Goal: Task Accomplishment & Management: Complete application form

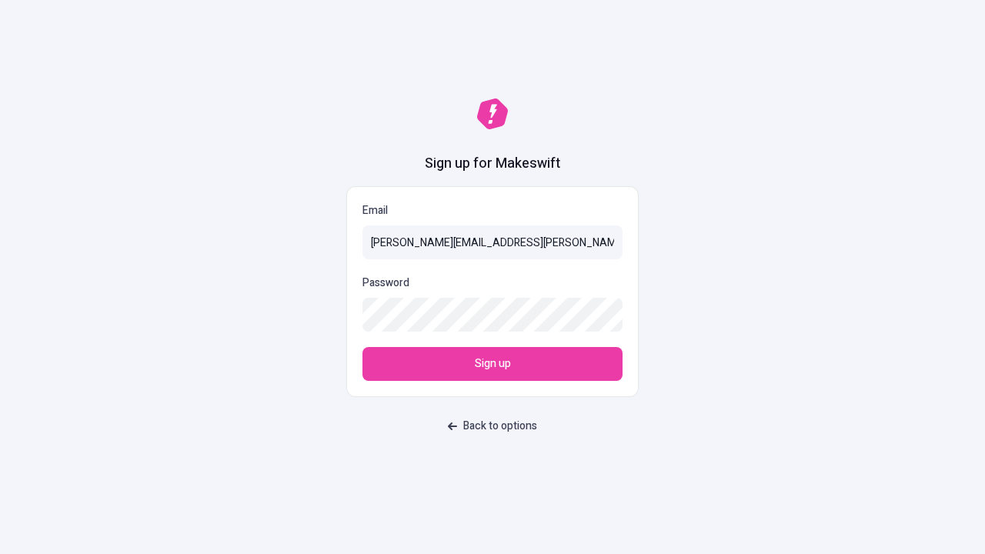
type input "sasha+test-ui+Yvonne.Farrell@makeswift.com"
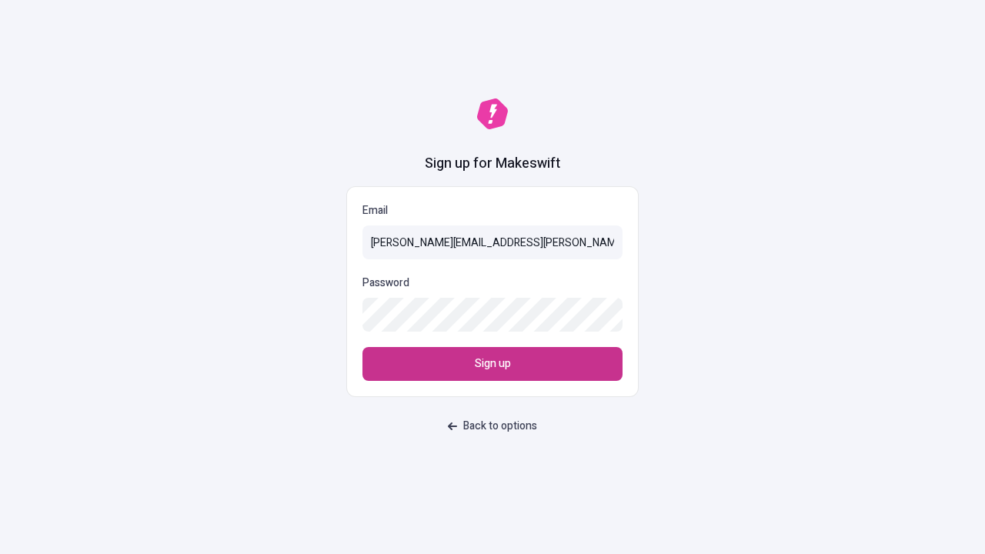
click at [493, 364] on span "Sign up" at bounding box center [493, 364] width 36 height 17
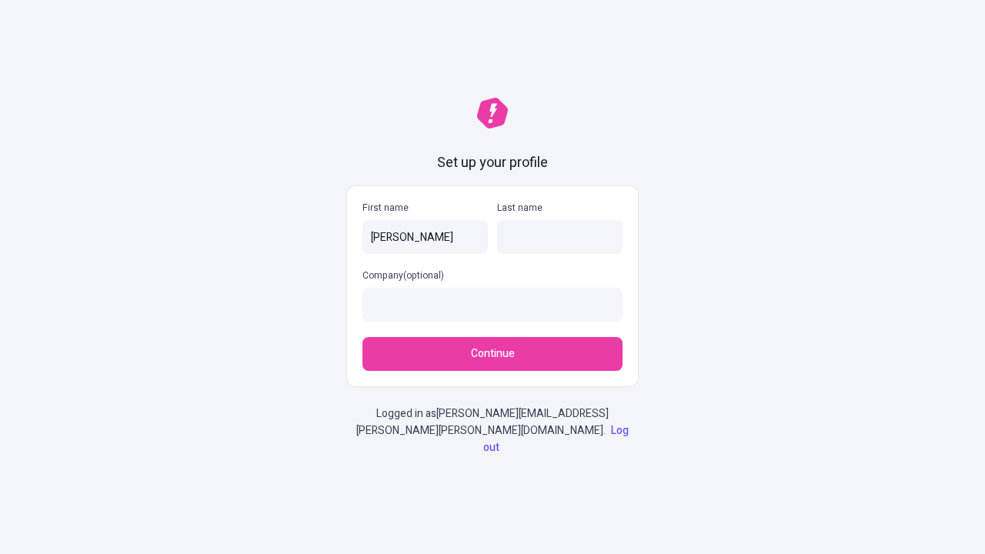
type input "[PERSON_NAME]"
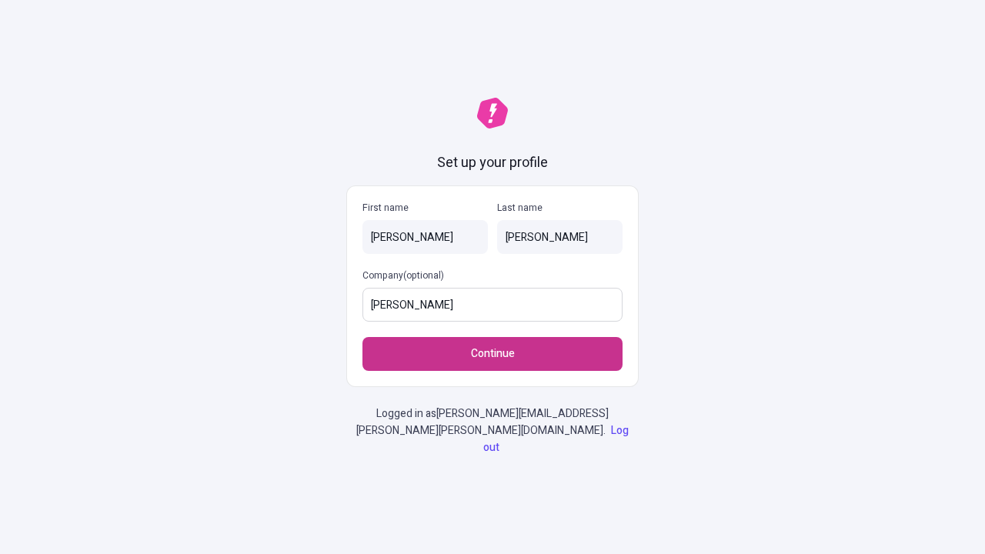
type input "[PERSON_NAME]"
click at [493, 362] on span "Continue" at bounding box center [493, 354] width 44 height 17
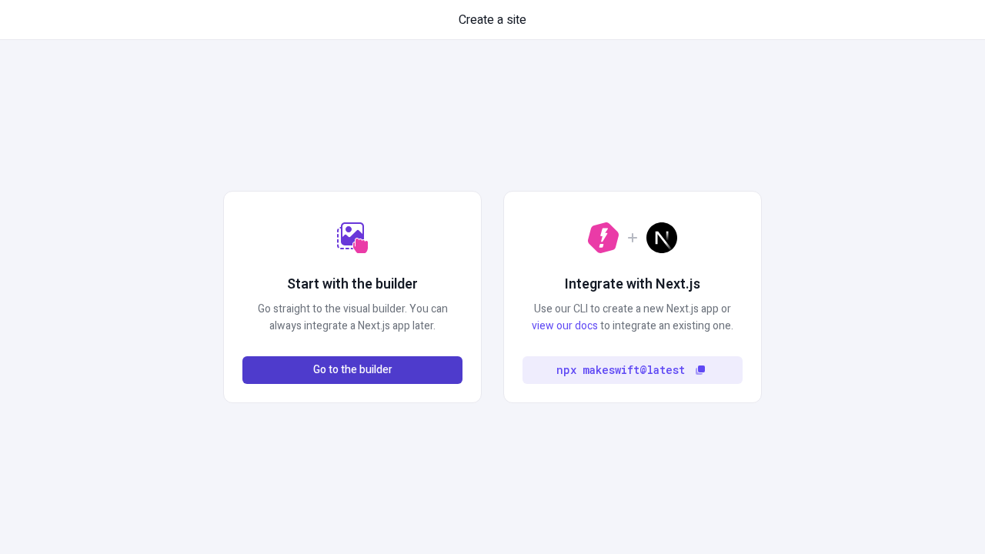
click at [352, 370] on span "Go to the builder" at bounding box center [352, 370] width 79 height 17
